Goal: Information Seeking & Learning: Learn about a topic

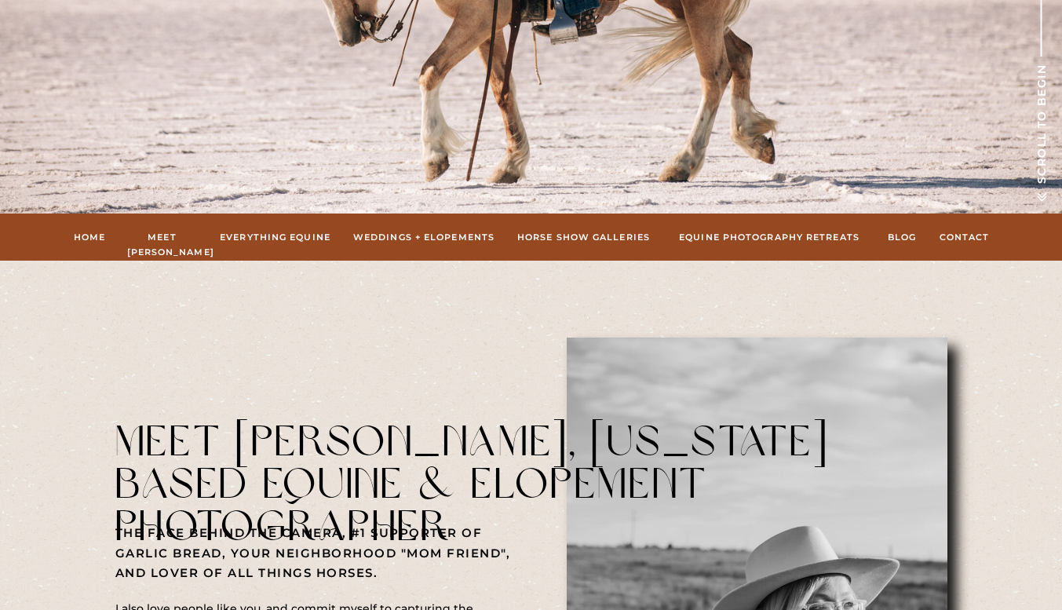
scroll to position [415, 0]
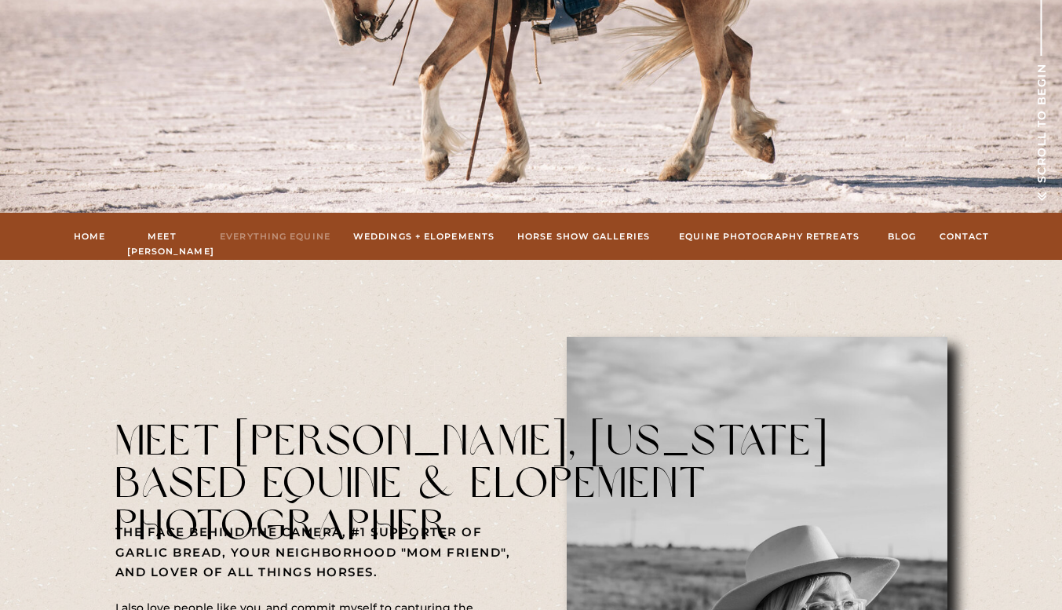
click at [300, 239] on nav "Everything Equine" at bounding box center [275, 236] width 115 height 14
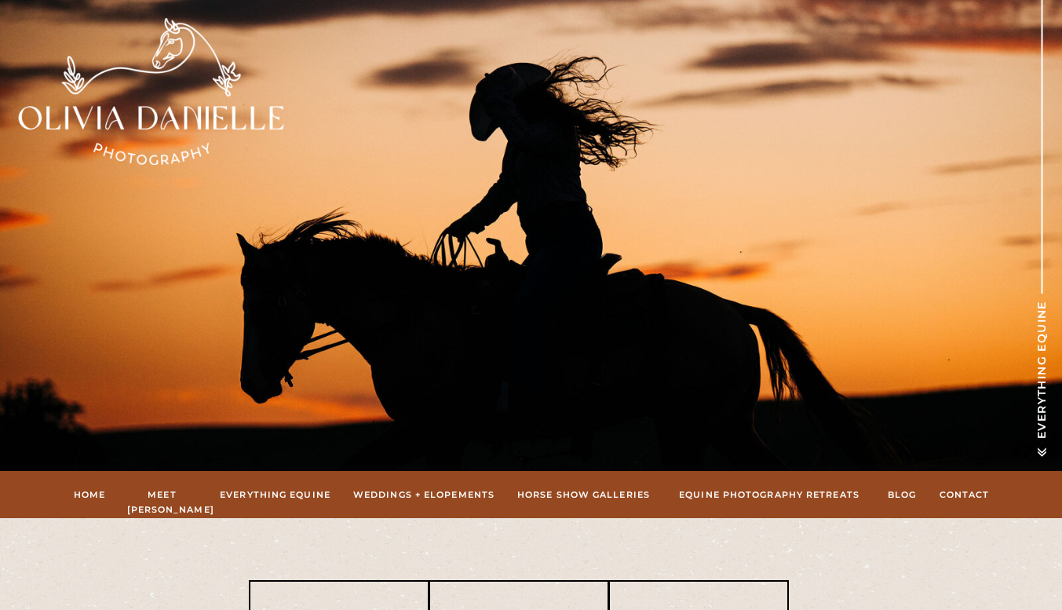
click at [575, 497] on nav "hORSE sHOW gALLERIES" at bounding box center [584, 494] width 138 height 14
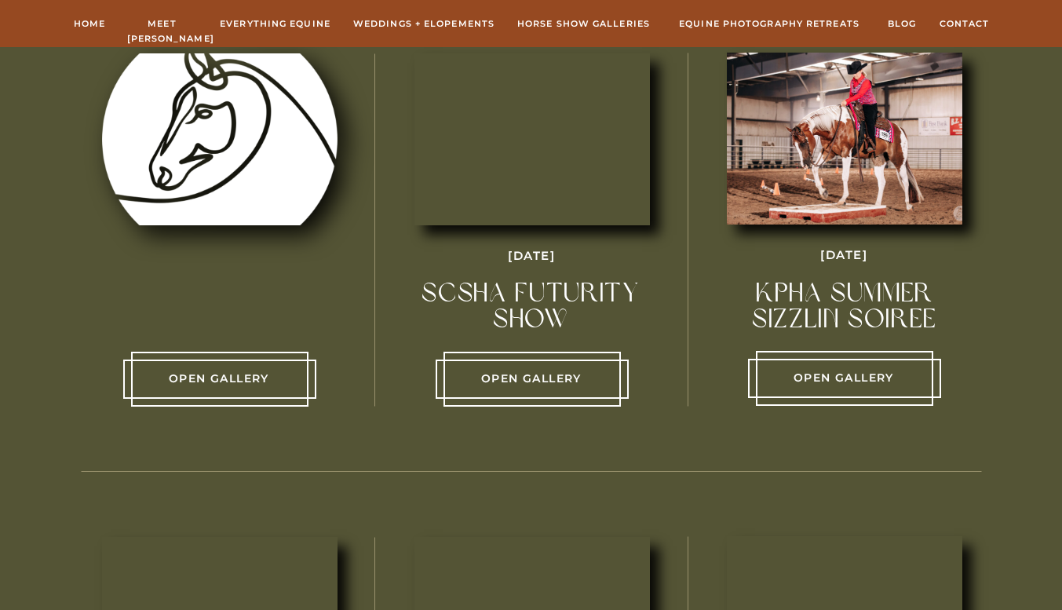
scroll to position [619, 0]
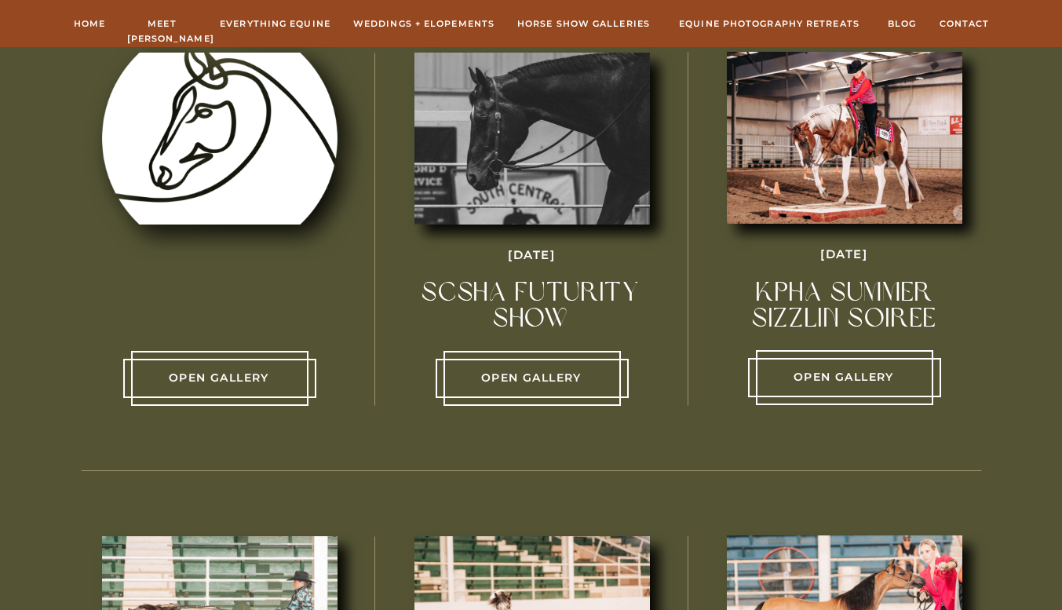
click at [253, 377] on p "Open Gallery" at bounding box center [219, 378] width 177 height 19
drag, startPoint x: 213, startPoint y: 380, endPoint x: 280, endPoint y: 366, distance: 68.9
click at [280, 366] on div "Open Gallery SCSHA Futurity Show August 2025 Open Gallery KPHA Summer sizzlin s…" at bounding box center [531, 230] width 942 height 483
click at [266, 373] on p "Open Gallery" at bounding box center [219, 378] width 177 height 19
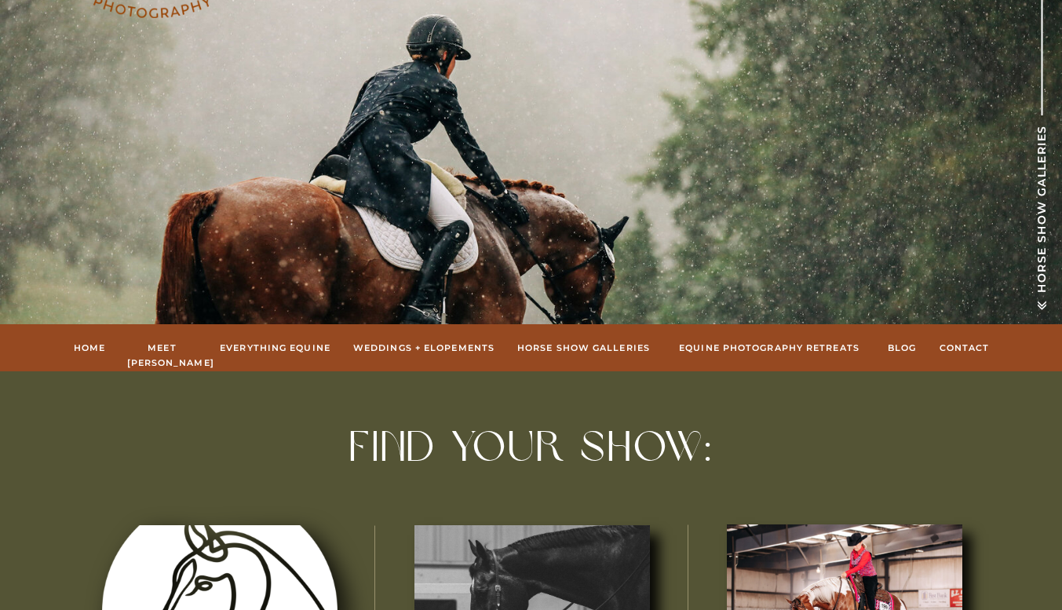
scroll to position [148, 0]
click at [293, 351] on nav "Everything Equine" at bounding box center [275, 347] width 115 height 14
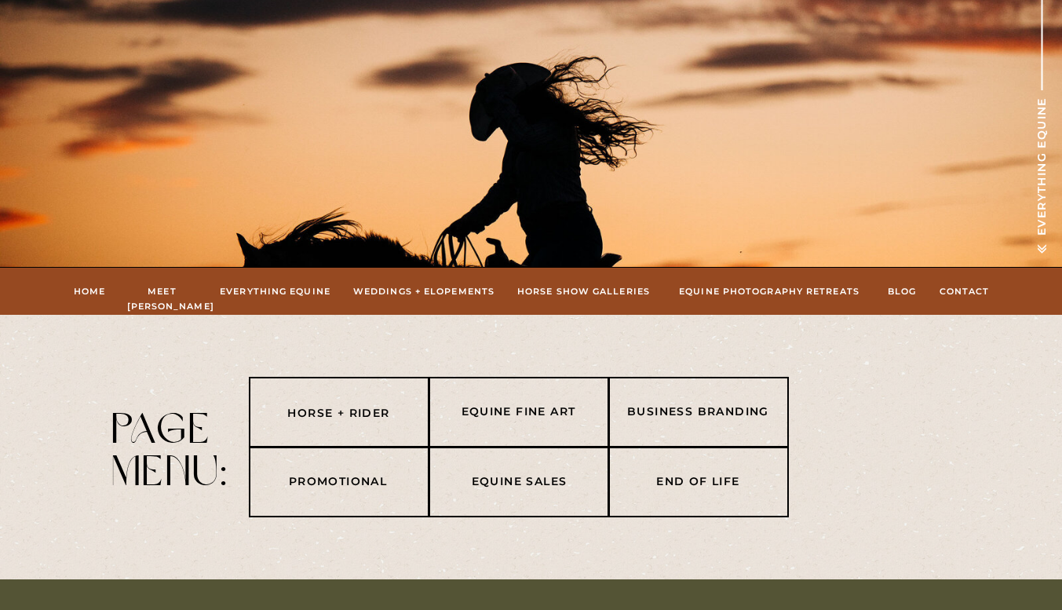
scroll to position [204, 0]
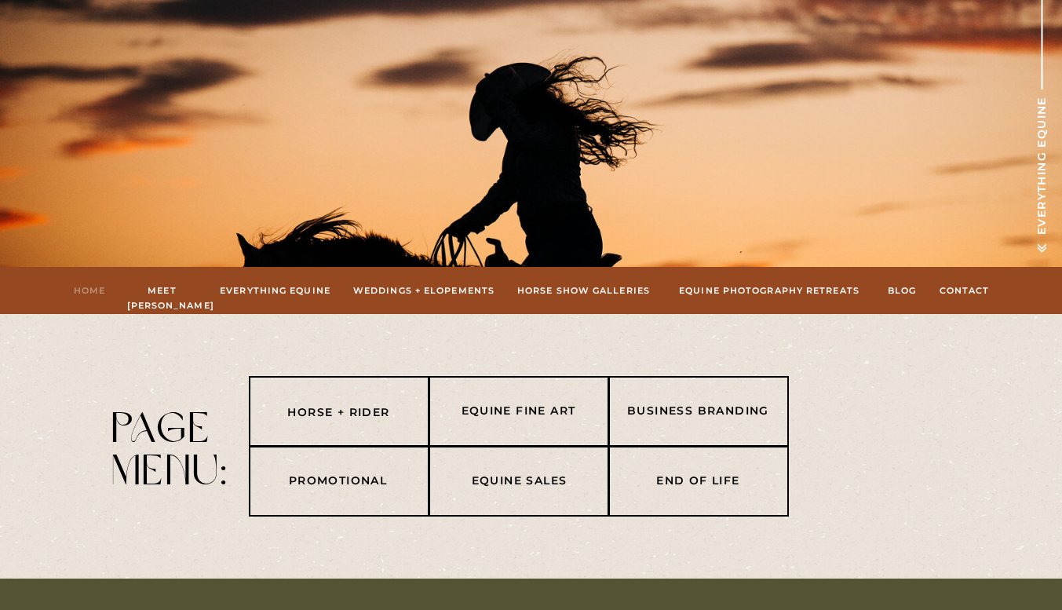
click at [91, 291] on nav "Home" at bounding box center [90, 290] width 34 height 14
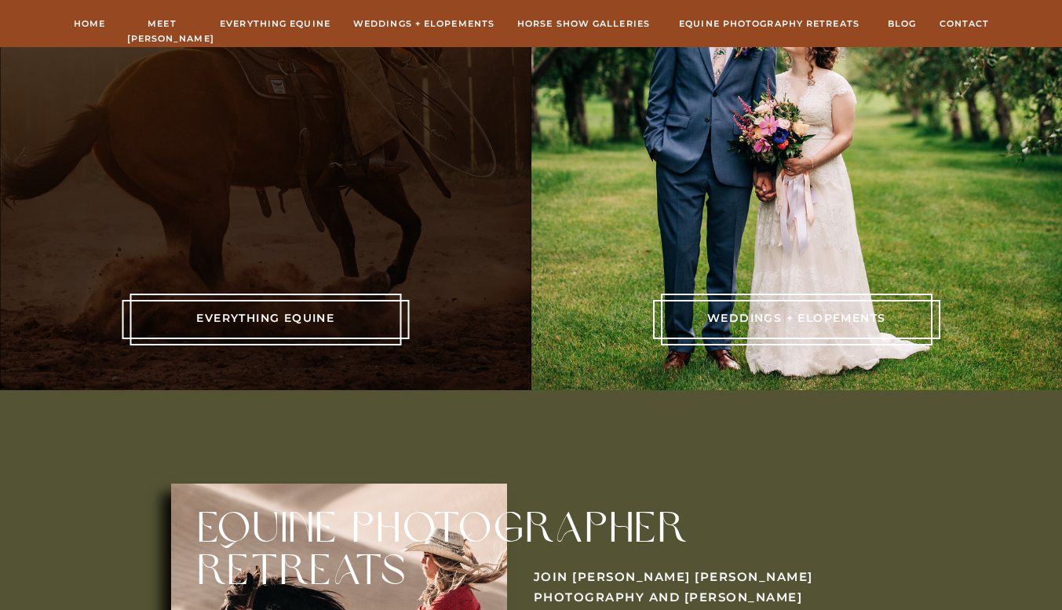
scroll to position [3423, 0]
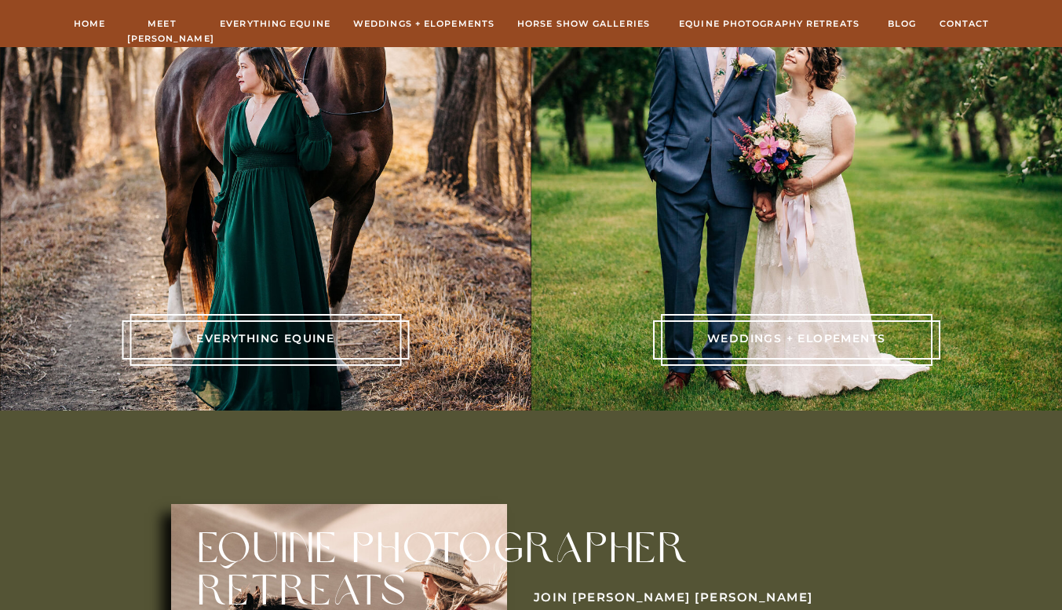
click at [276, 353] on div at bounding box center [265, 340] width 272 height 52
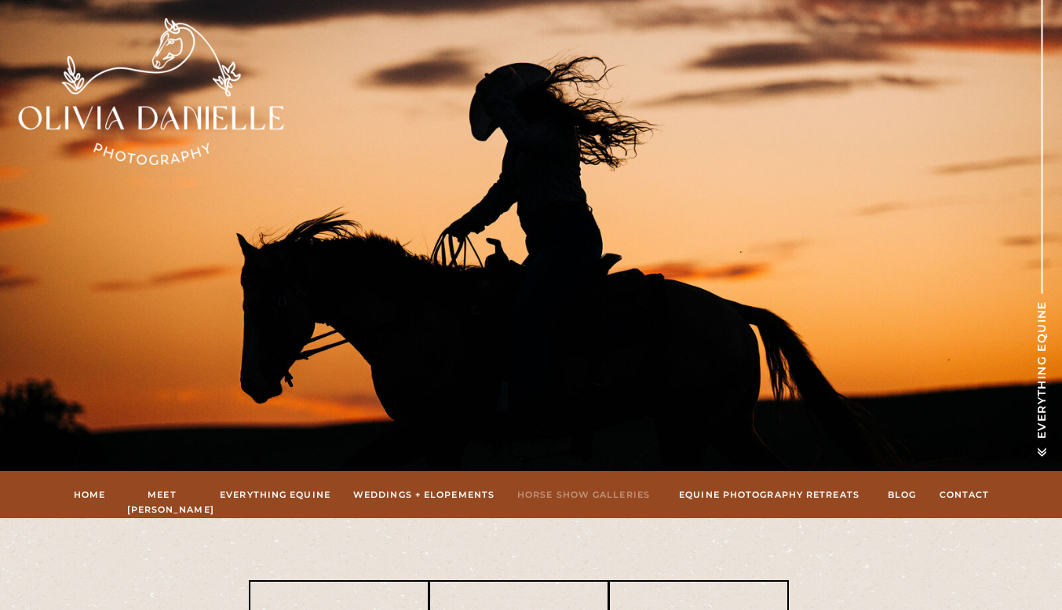
click at [592, 493] on nav "hORSE sHOW gALLERIES" at bounding box center [584, 494] width 138 height 14
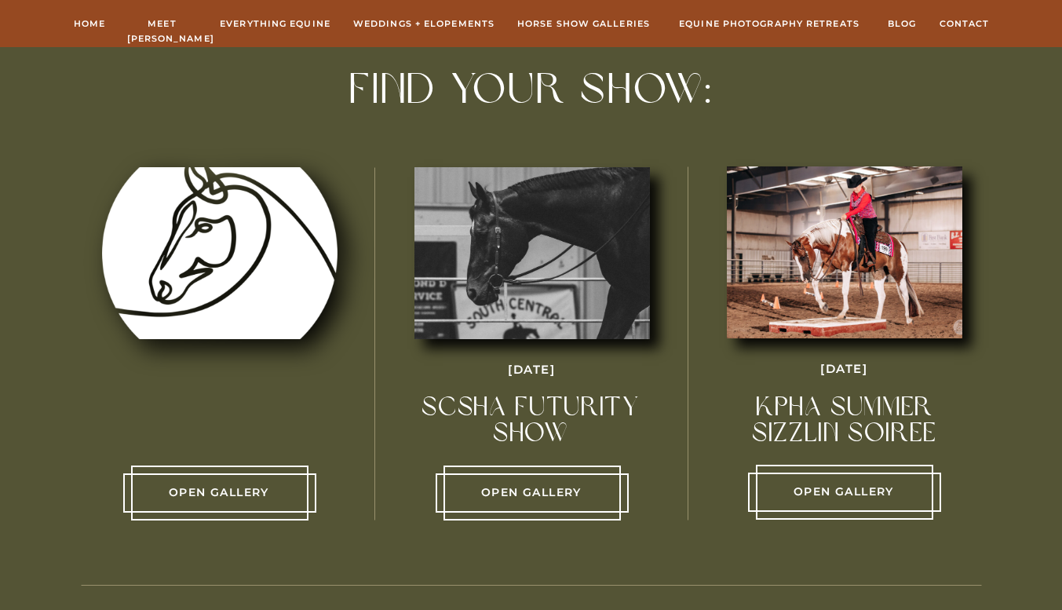
scroll to position [481, 0]
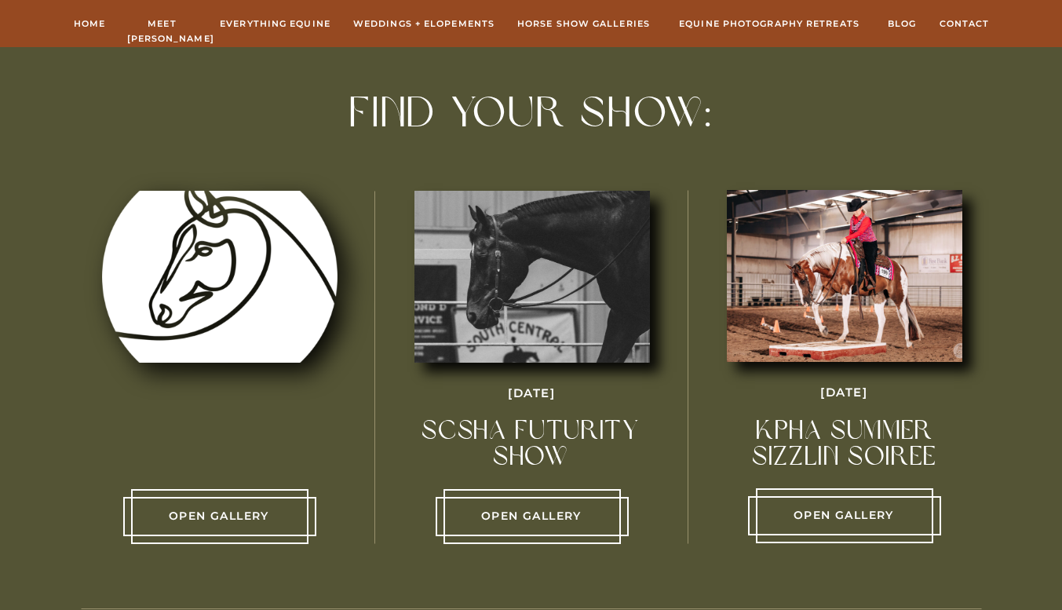
click at [234, 517] on p "Open Gallery" at bounding box center [219, 516] width 177 height 19
click at [228, 520] on p "Open Gallery" at bounding box center [219, 516] width 177 height 19
drag, startPoint x: 228, startPoint y: 520, endPoint x: 307, endPoint y: 423, distance: 125.0
click at [307, 423] on div "Open Gallery SCSHA Futurity Show August 2025 Open Gallery KPHA Summer sizzlin s…" at bounding box center [531, 368] width 942 height 483
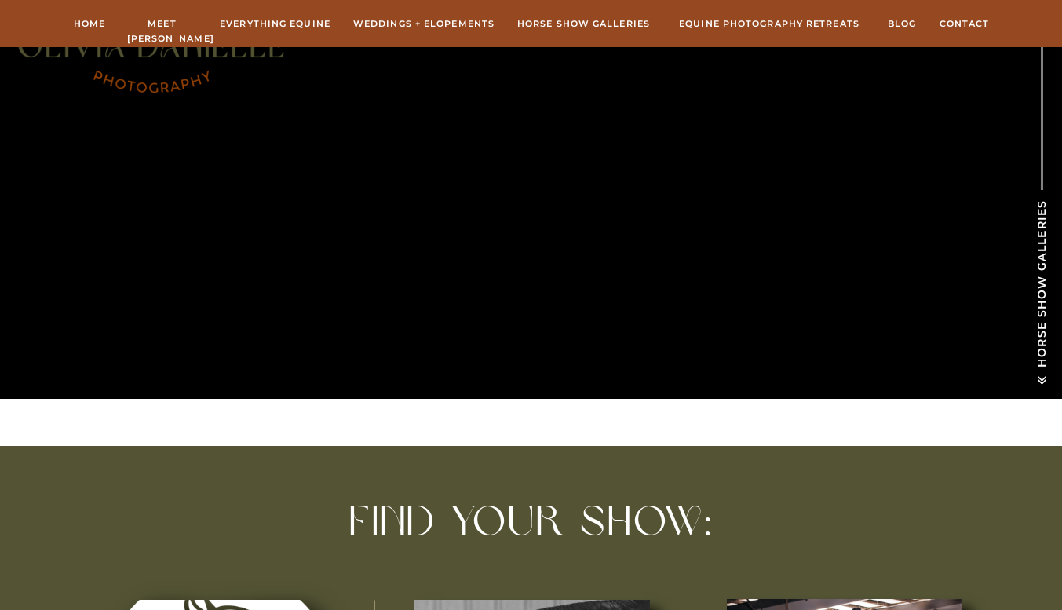
scroll to position [0, 0]
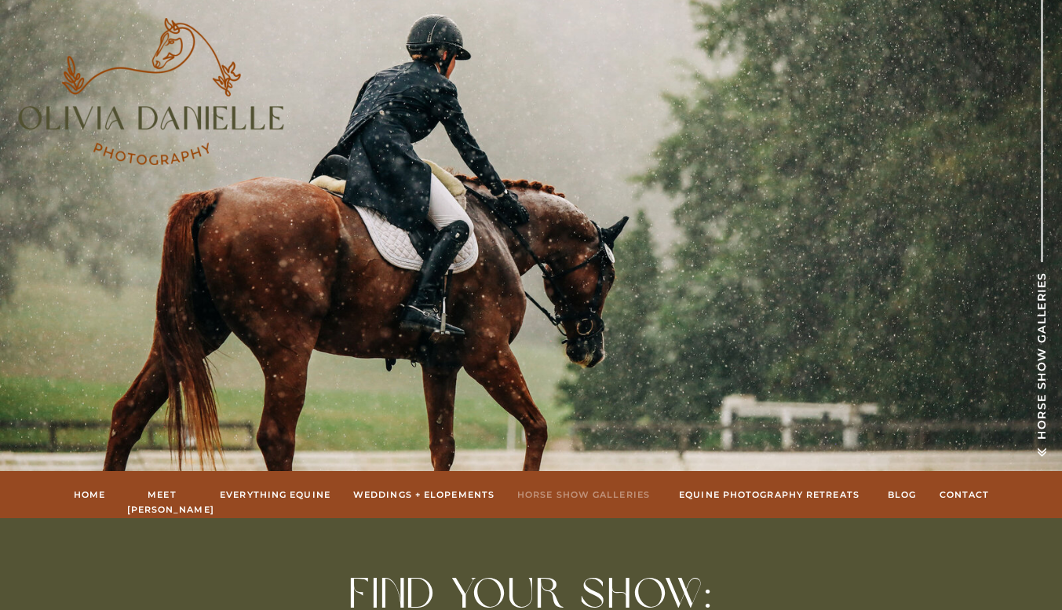
click at [595, 490] on nav "hORSE sHOW gALLERIES" at bounding box center [584, 494] width 138 height 14
click at [1040, 454] on polygon at bounding box center [1041, 453] width 9 height 6
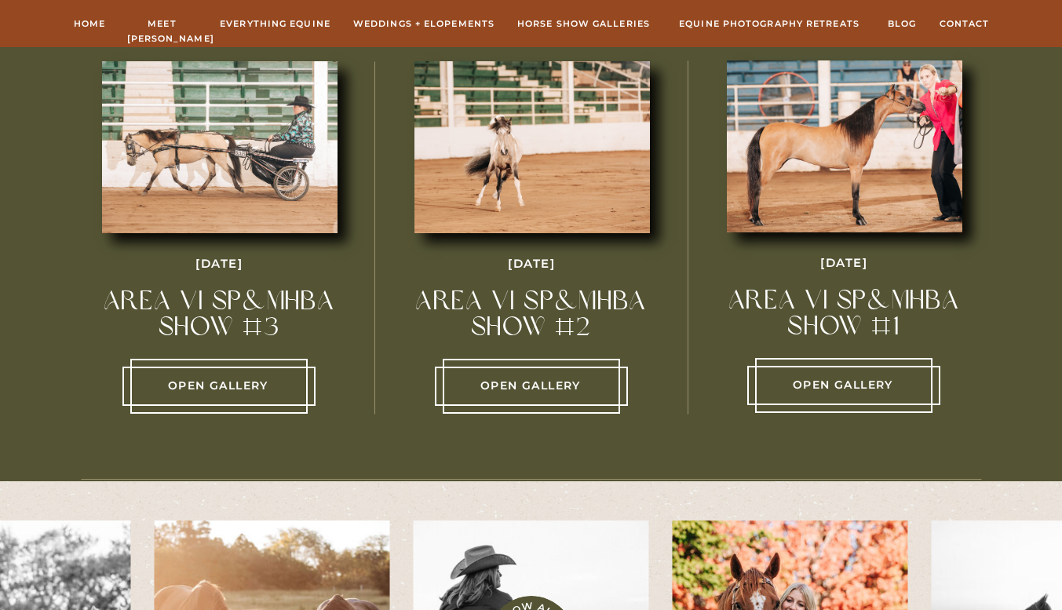
scroll to position [1066, 0]
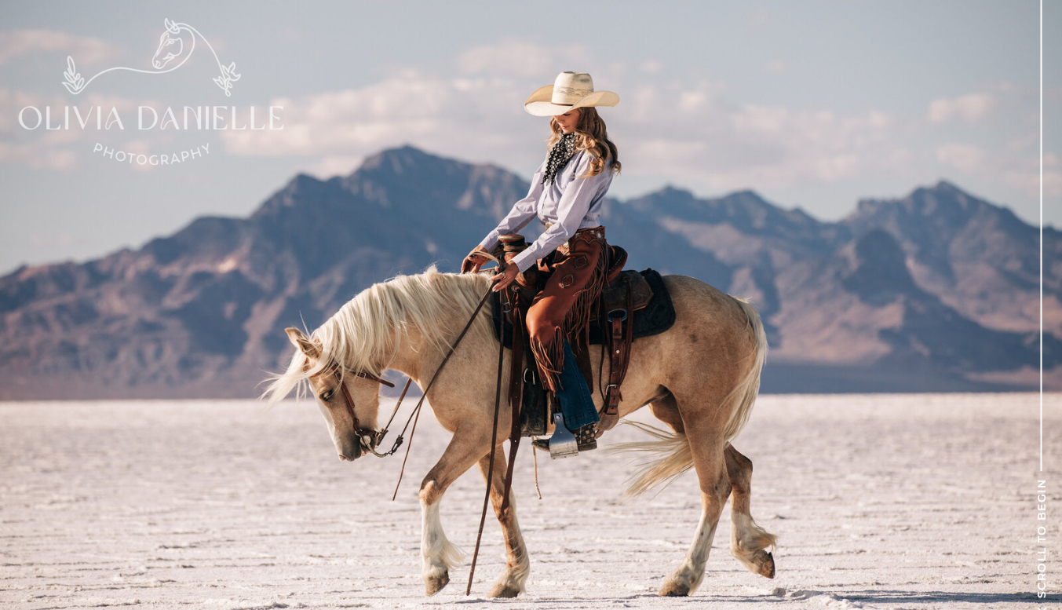
scroll to position [415, 0]
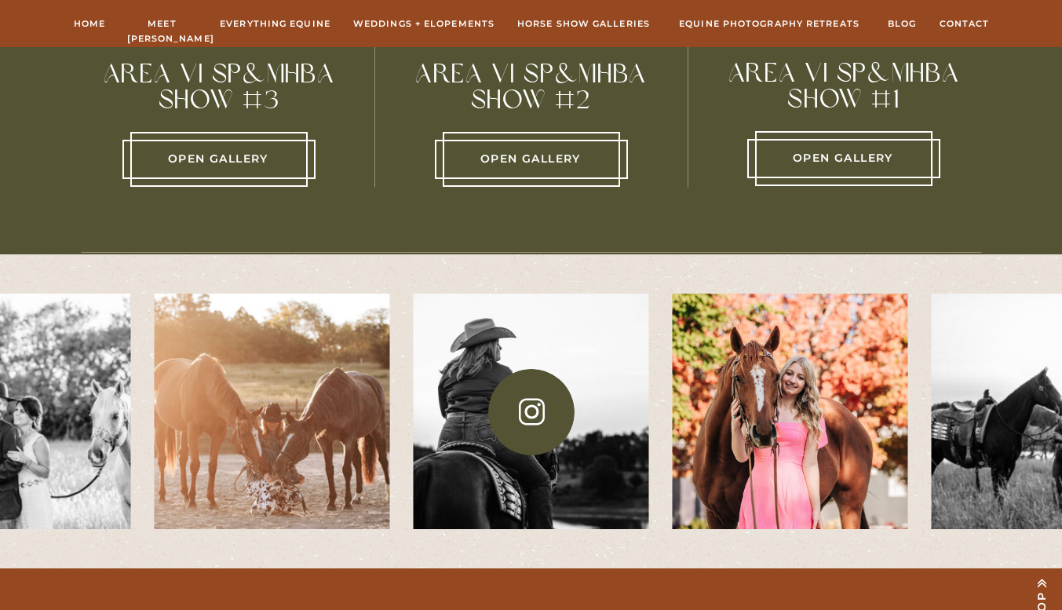
scroll to position [1315, 0]
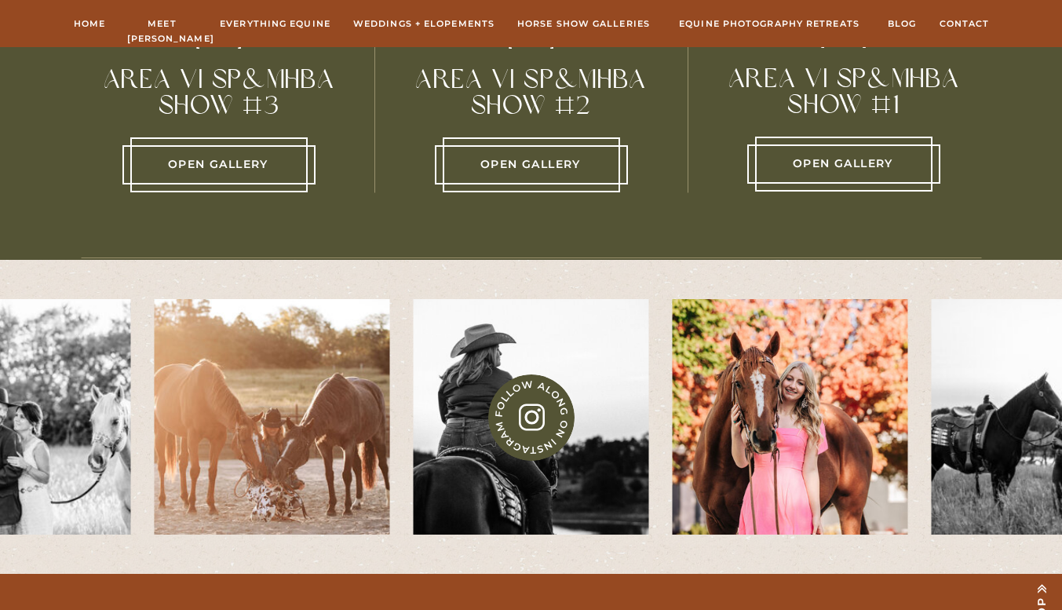
click at [771, 432] on img at bounding box center [790, 416] width 235 height 235
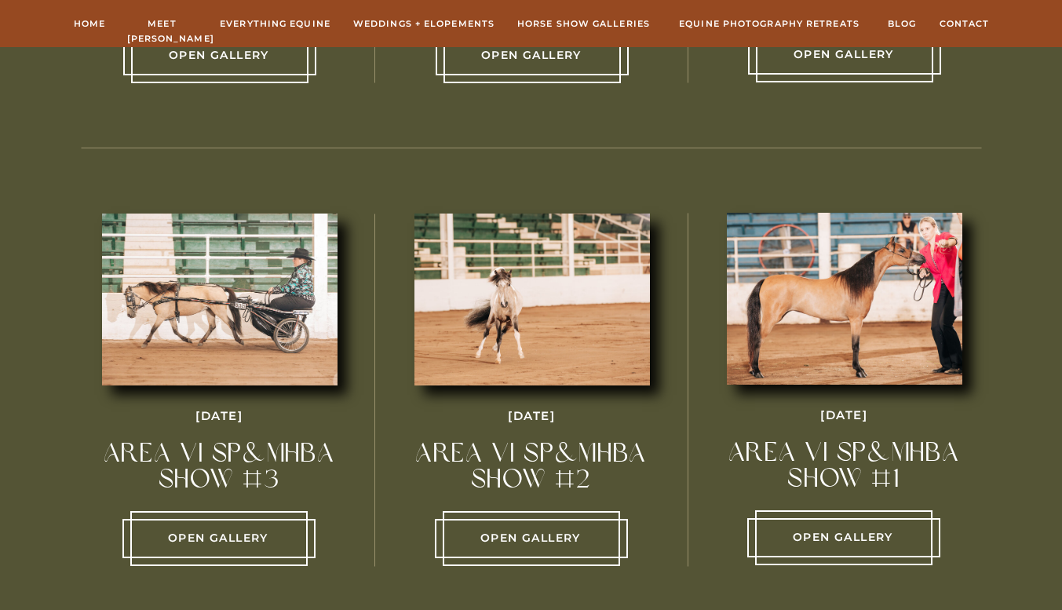
scroll to position [709, 0]
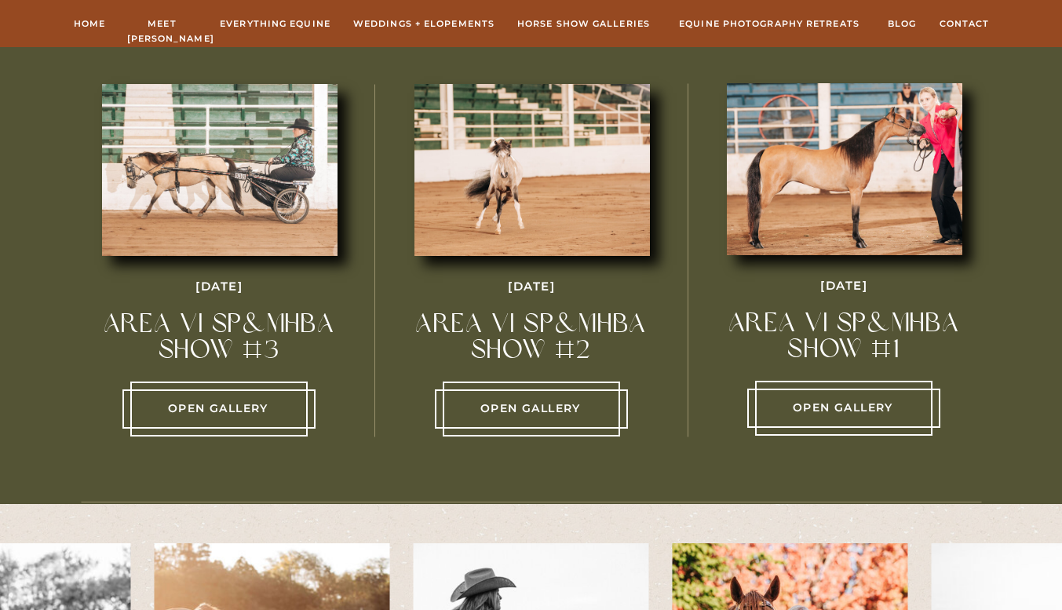
scroll to position [1072, 0]
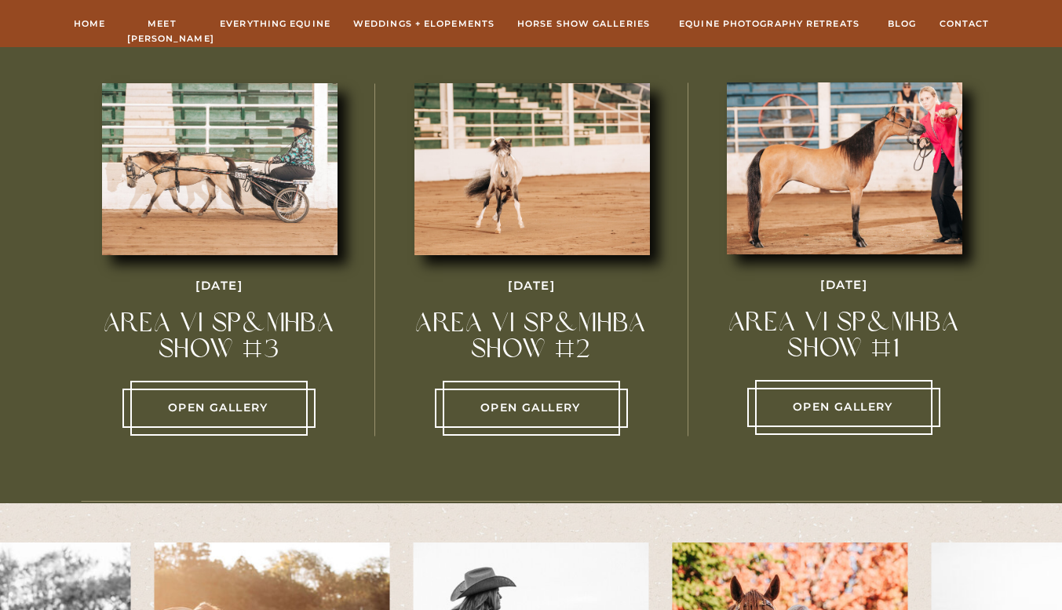
click at [808, 411] on p "Open Gallery" at bounding box center [843, 407] width 177 height 19
